Goal: Task Accomplishment & Management: Use online tool/utility

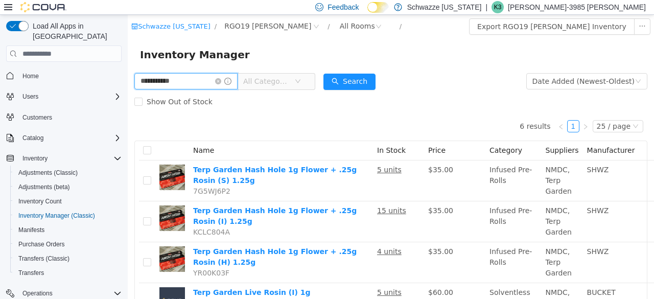
click at [186, 86] on input "**********" at bounding box center [185, 81] width 103 height 16
type input "*******"
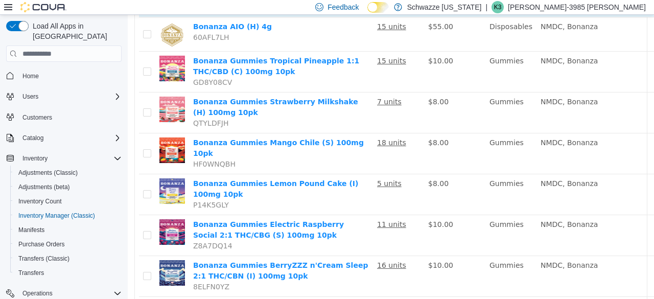
scroll to position [211, 74]
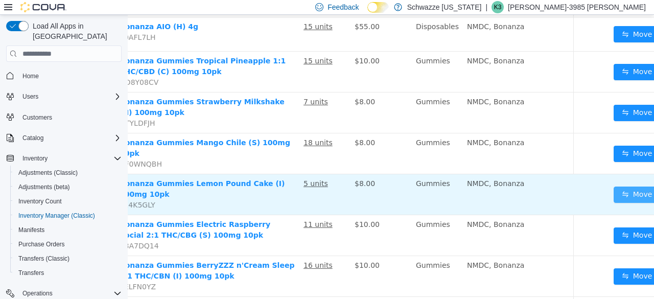
click at [613, 187] on button "Move" at bounding box center [636, 194] width 47 height 16
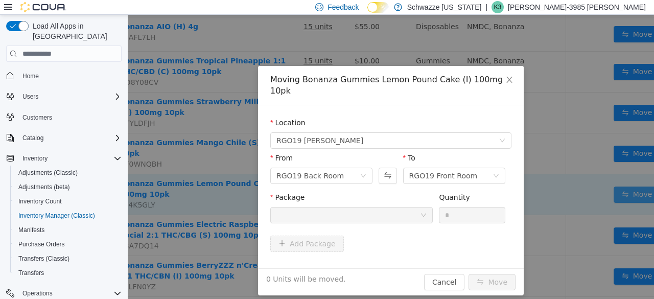
scroll to position [211, 65]
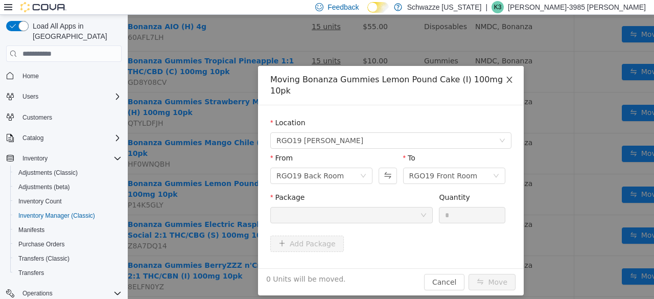
click at [507, 76] on span "Close" at bounding box center [509, 80] width 29 height 29
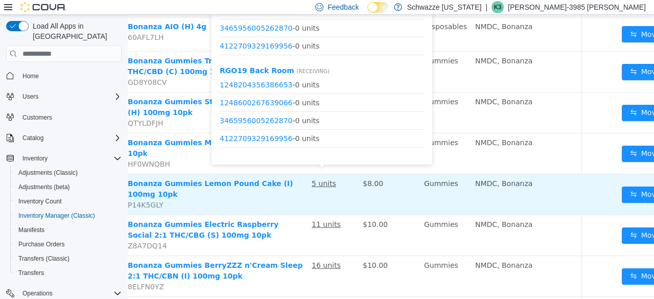
click at [327, 180] on u "5 units" at bounding box center [324, 183] width 25 height 8
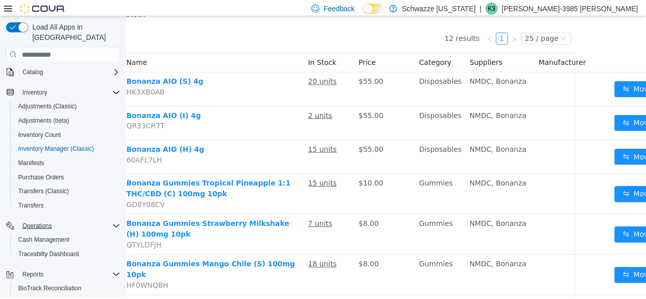
scroll to position [152, 0]
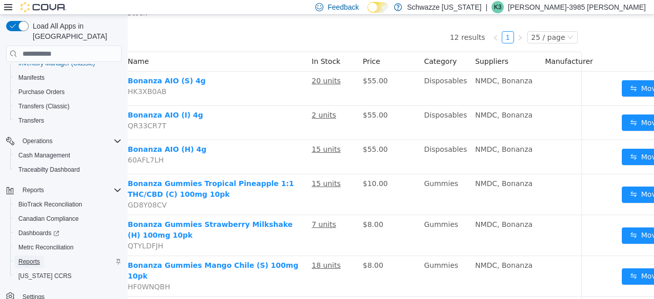
click at [38, 257] on span "Reports" at bounding box center [28, 261] width 21 height 8
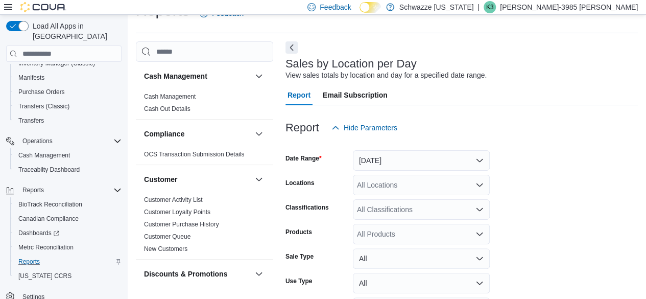
scroll to position [23, 0]
click at [482, 161] on button "[DATE]" at bounding box center [421, 160] width 137 height 20
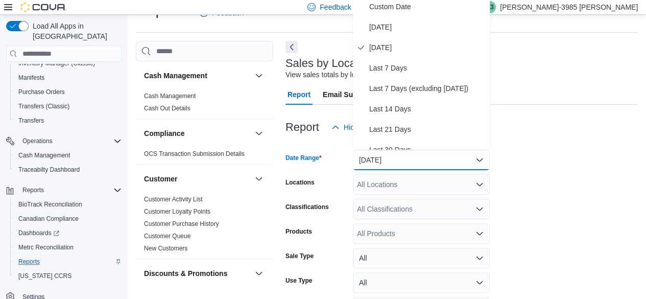
scroll to position [20, 0]
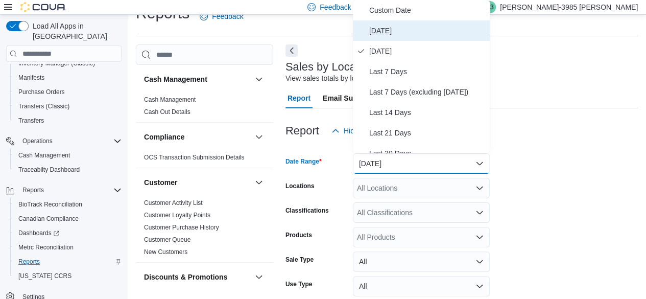
click at [391, 31] on span "[DATE]" at bounding box center [427, 31] width 116 height 12
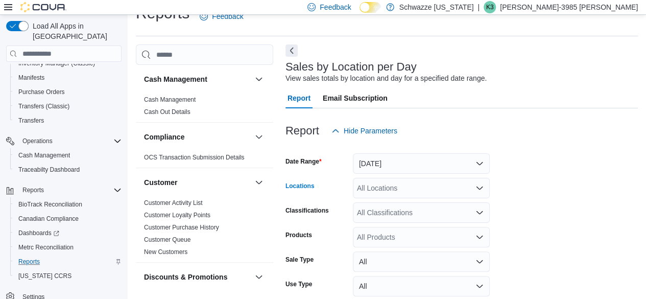
click at [481, 187] on icon "Open list of options" at bounding box center [480, 187] width 6 height 3
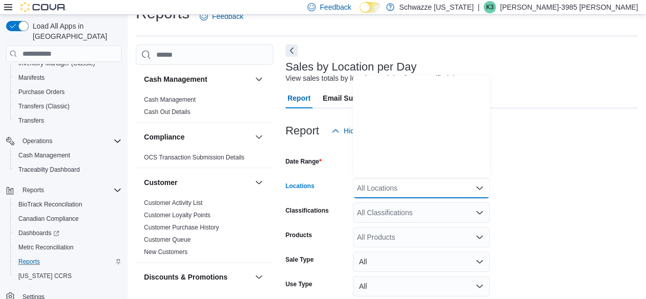
scroll to position [505, 0]
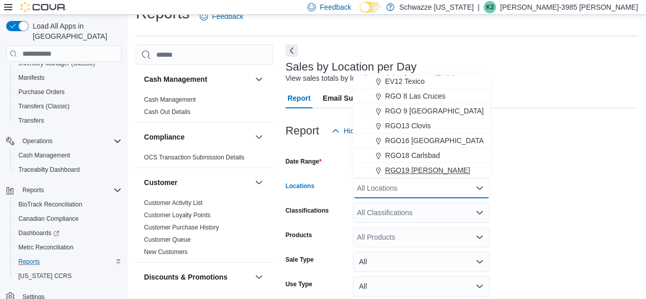
click at [419, 169] on span "RGO19 [PERSON_NAME]" at bounding box center [427, 170] width 85 height 10
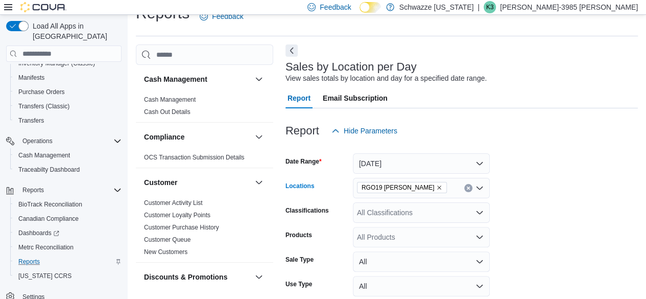
scroll to position [91, 0]
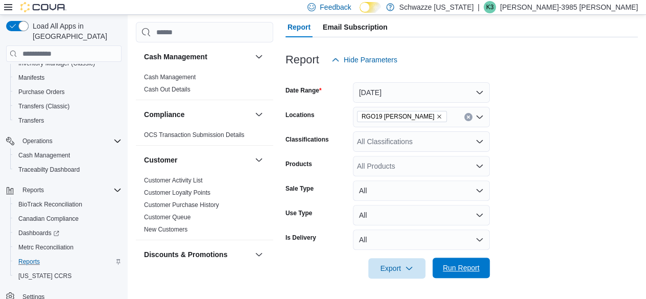
click at [466, 267] on span "Run Report" at bounding box center [461, 268] width 37 height 10
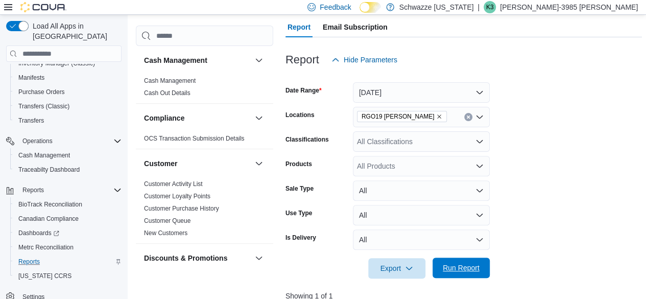
click at [458, 273] on span "Run Report" at bounding box center [461, 267] width 45 height 20
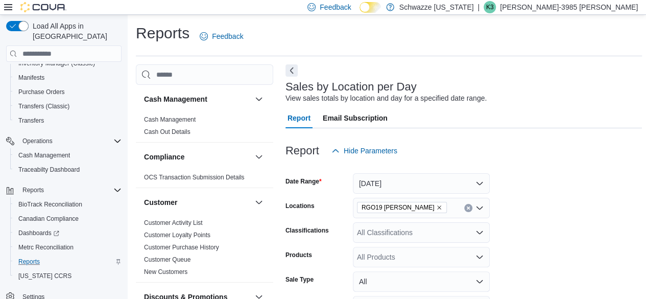
scroll to position [35, 0]
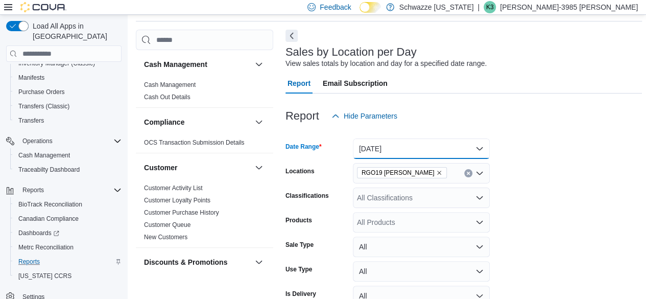
click at [479, 150] on button "[DATE]" at bounding box center [421, 148] width 137 height 20
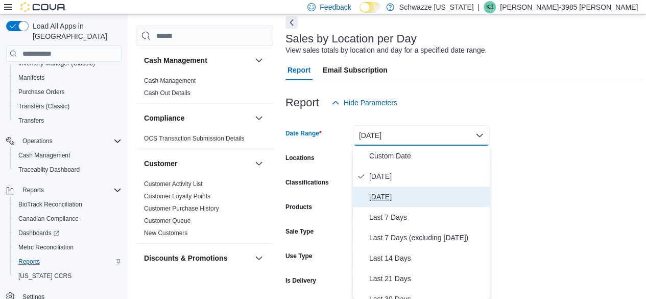
click at [399, 199] on span "[DATE]" at bounding box center [427, 197] width 116 height 12
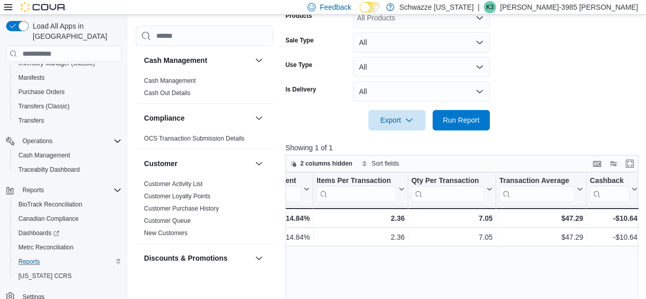
scroll to position [239, 0]
click at [460, 123] on span "Run Report" at bounding box center [461, 120] width 37 height 10
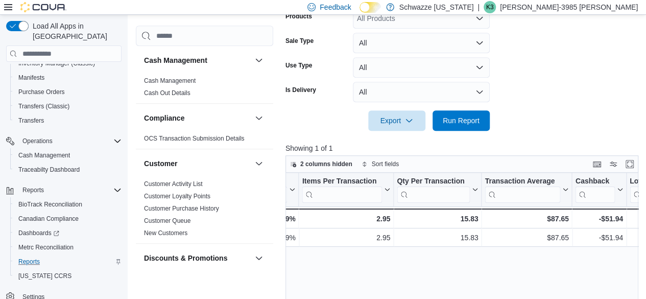
scroll to position [0, 936]
click at [242, 80] on span "Cash Management" at bounding box center [204, 81] width 129 height 12
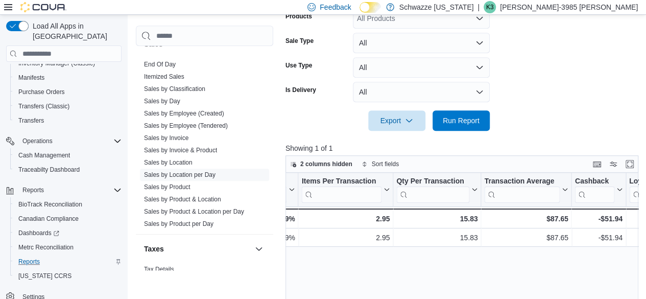
scroll to position [729, 0]
click at [167, 121] on link "Sales by Employee (Tendered)" at bounding box center [186, 124] width 84 height 7
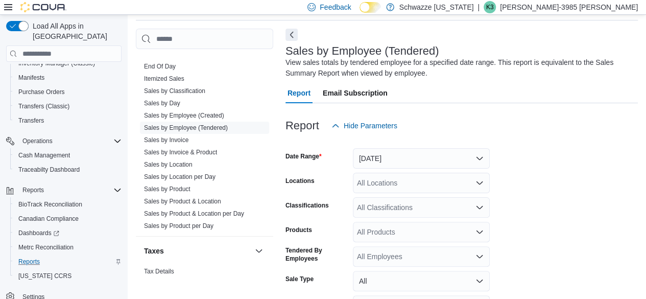
scroll to position [34, 0]
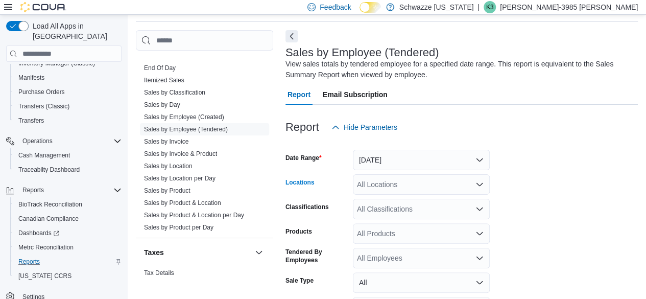
click at [480, 187] on icon "Open list of options" at bounding box center [480, 184] width 8 height 8
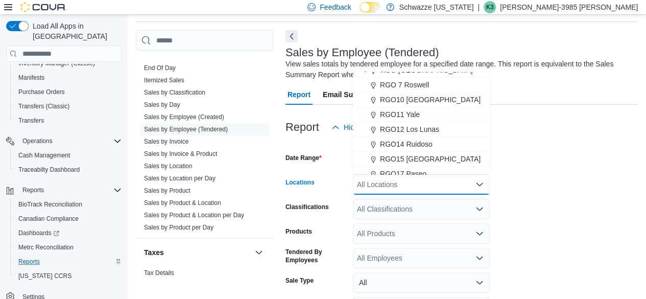
scroll to position [505, 0]
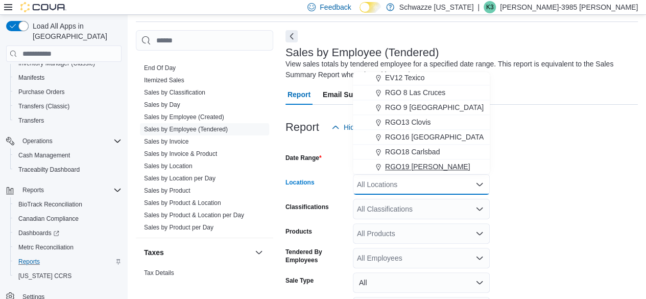
click at [430, 168] on span "RGO19 [PERSON_NAME]" at bounding box center [427, 166] width 85 height 10
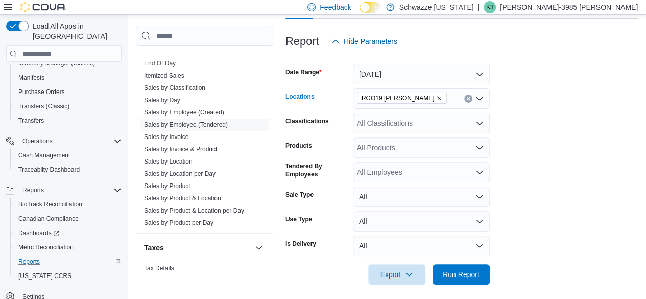
scroll to position [126, 0]
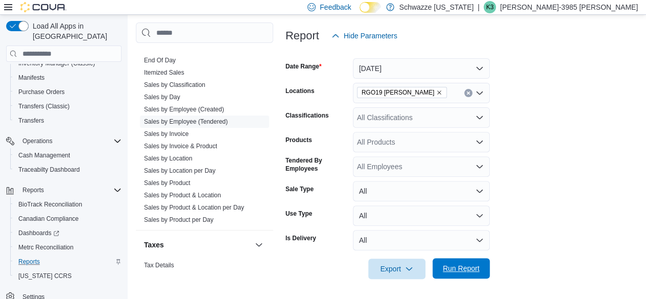
click at [460, 266] on span "Run Report" at bounding box center [461, 268] width 37 height 10
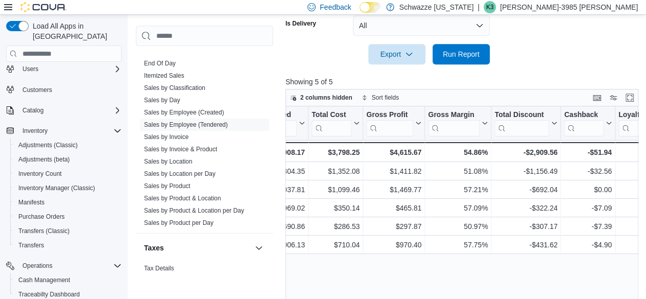
scroll to position [27, 0]
click at [51, 185] on span "Inventory Manager (Classic)" at bounding box center [56, 189] width 77 height 8
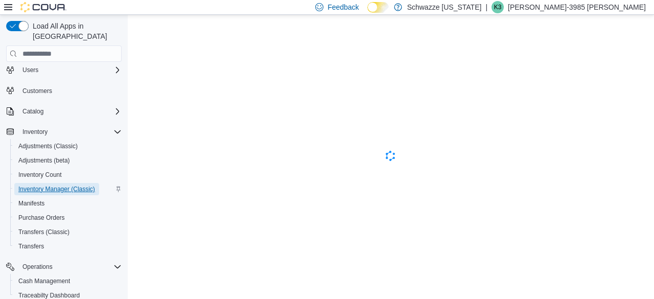
click at [51, 185] on span "Inventory Manager (Classic)" at bounding box center [56, 189] width 77 height 8
click at [610, 7] on p "[PERSON_NAME]-3985 [PERSON_NAME]" at bounding box center [577, 7] width 138 height 12
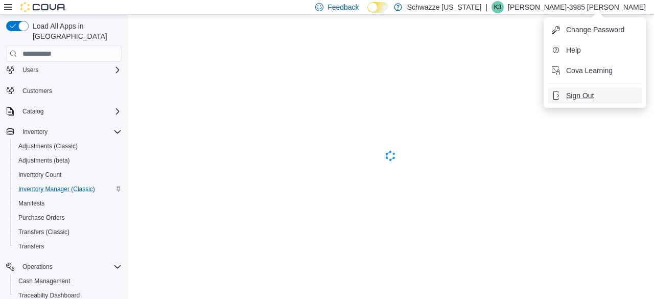
click at [585, 100] on span "Sign Out" at bounding box center [580, 95] width 28 height 10
